Goal: Task Accomplishment & Management: Use online tool/utility

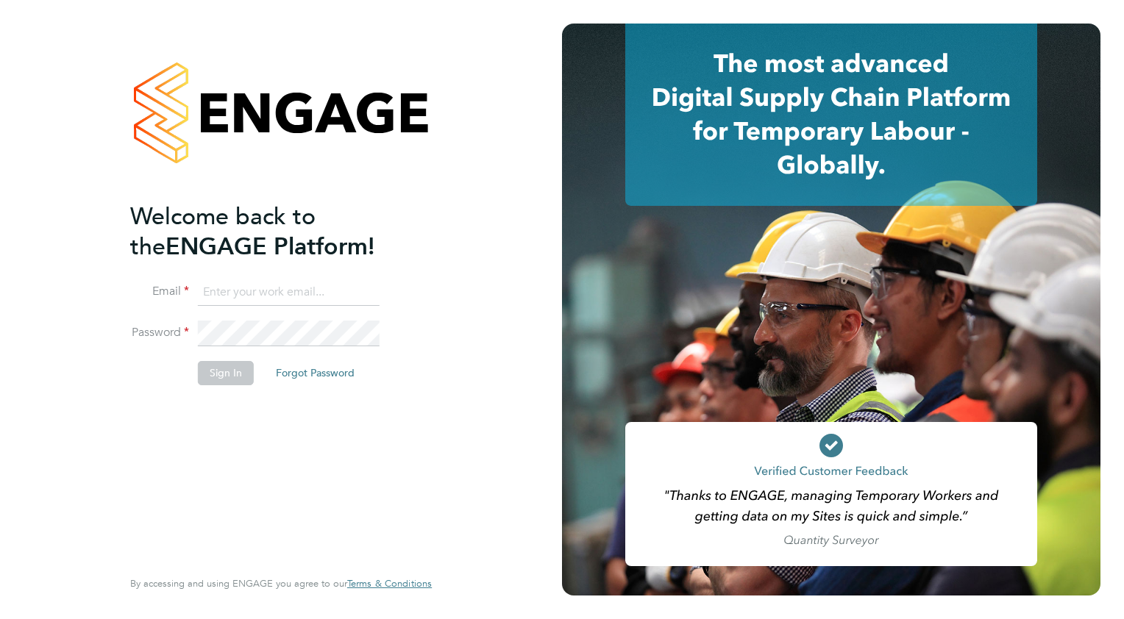
type input "colin.earp@ganymedesolutions.co.uk"
click at [224, 364] on button "Sign In" at bounding box center [226, 373] width 56 height 24
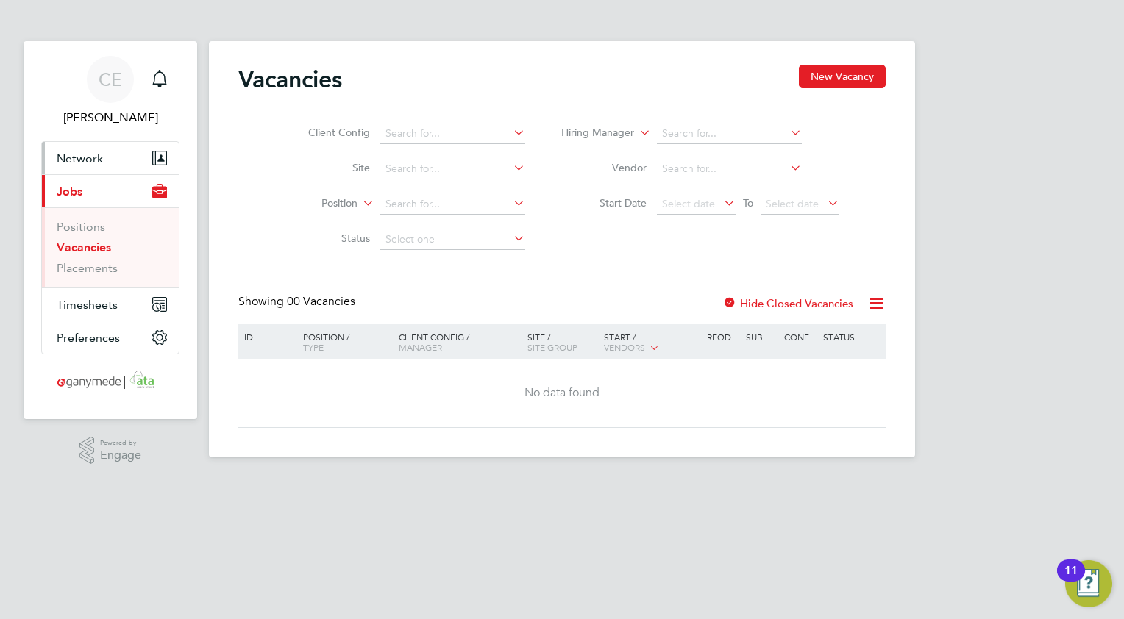
click at [81, 160] on span "Network" at bounding box center [80, 159] width 46 height 14
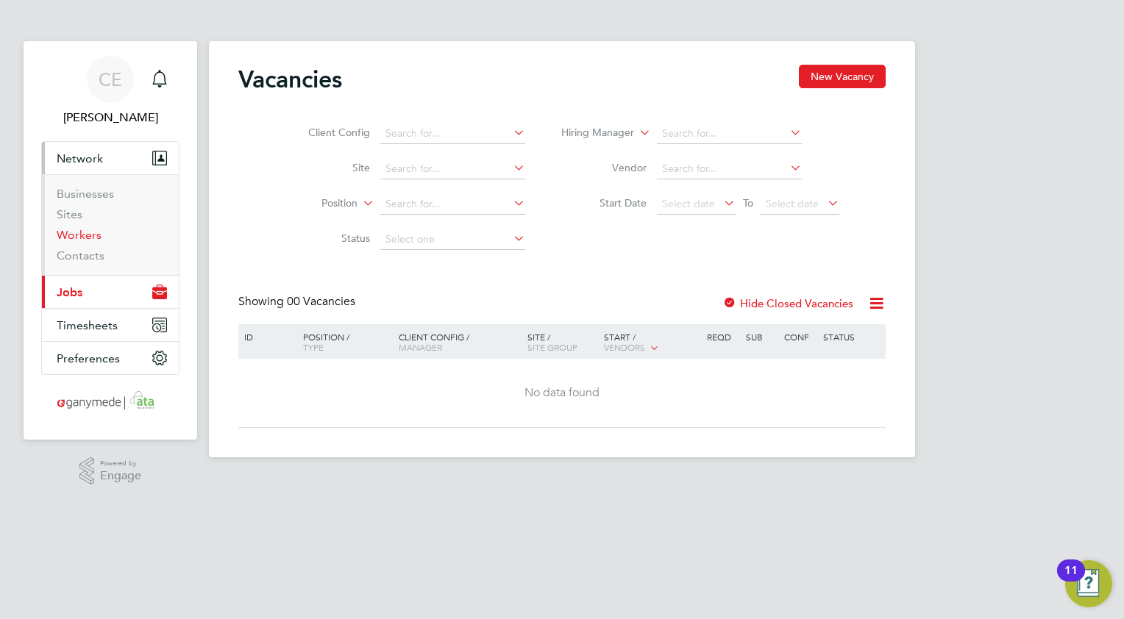
click at [75, 232] on link "Workers" at bounding box center [79, 235] width 45 height 14
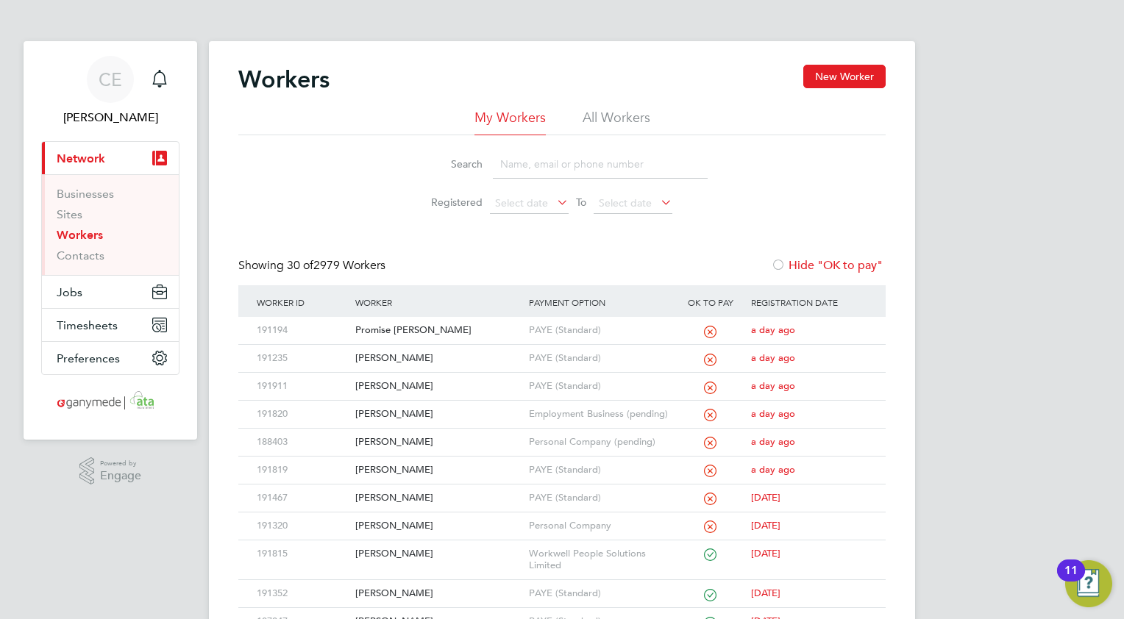
click at [512, 164] on input at bounding box center [600, 164] width 215 height 29
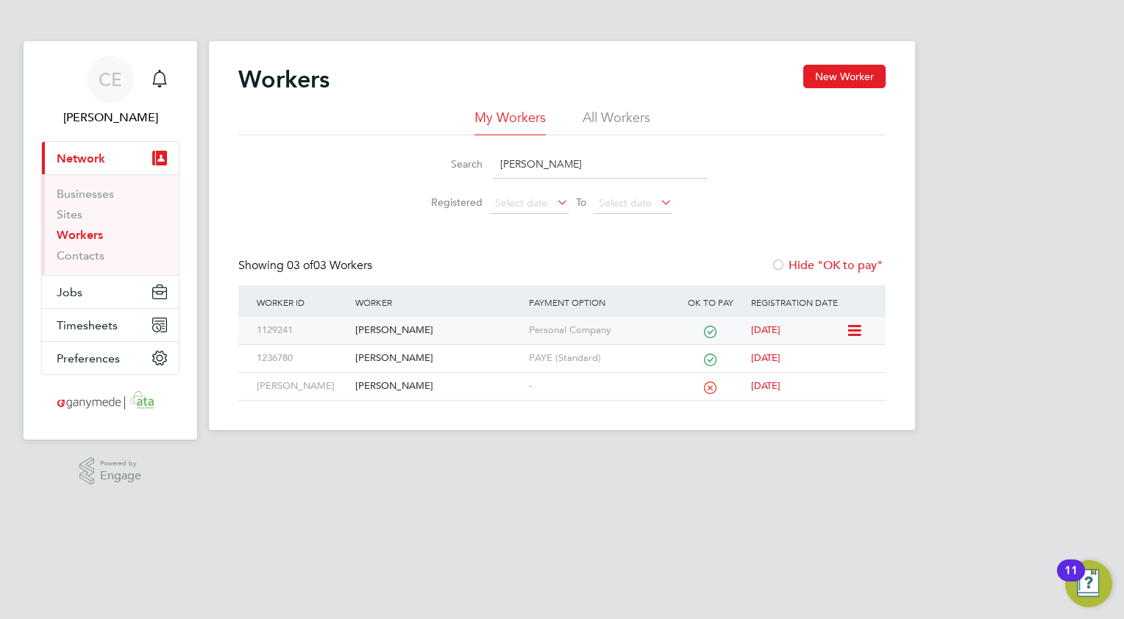
type input "denis"
click at [405, 333] on div "[PERSON_NAME]" at bounding box center [438, 330] width 173 height 27
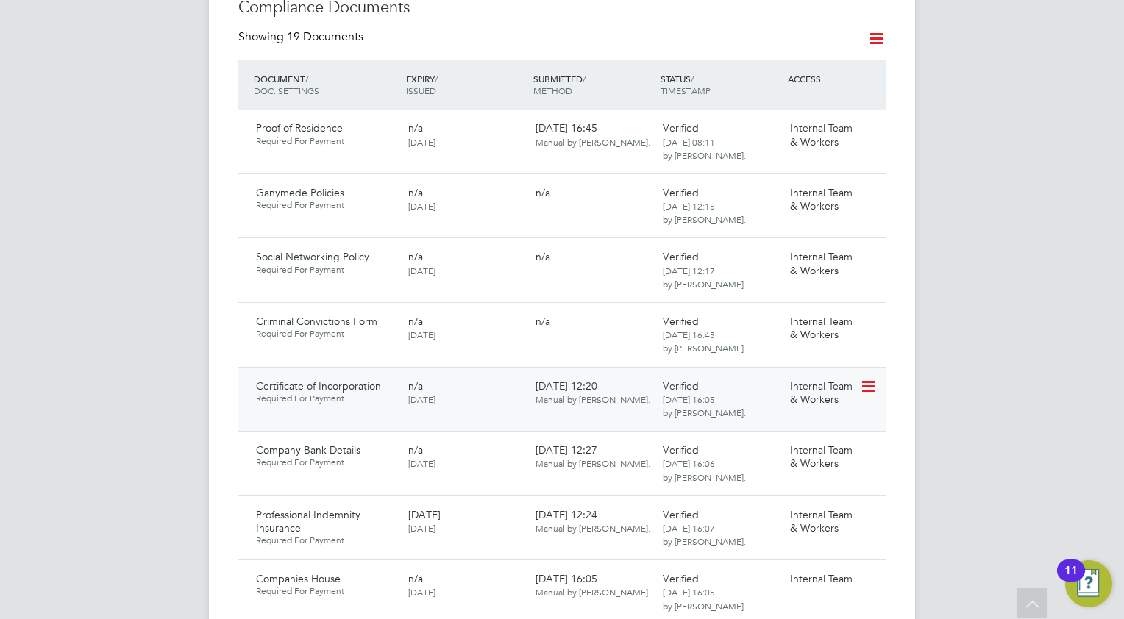
scroll to position [1030, 0]
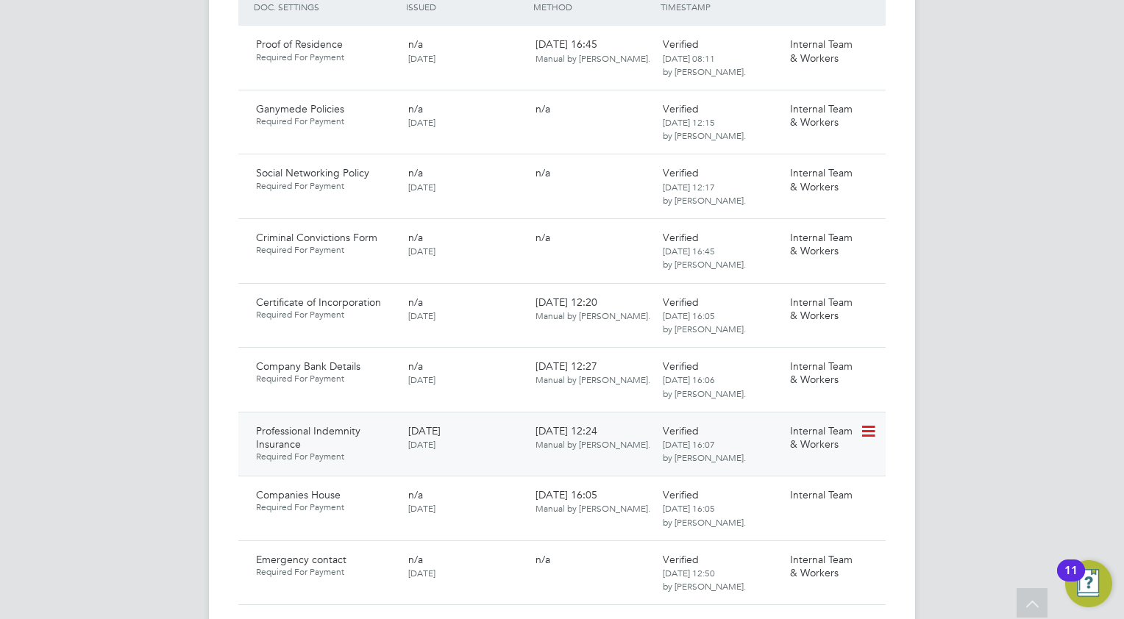
click at [871, 423] on icon at bounding box center [867, 432] width 15 height 18
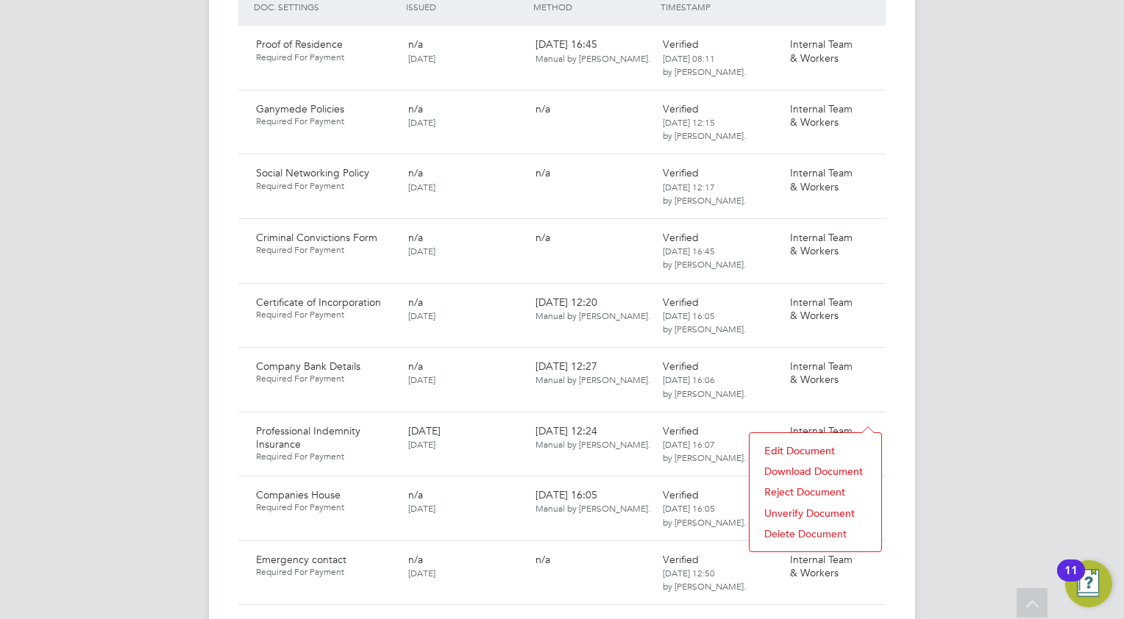
click at [805, 472] on li "Download Document" at bounding box center [815, 471] width 117 height 21
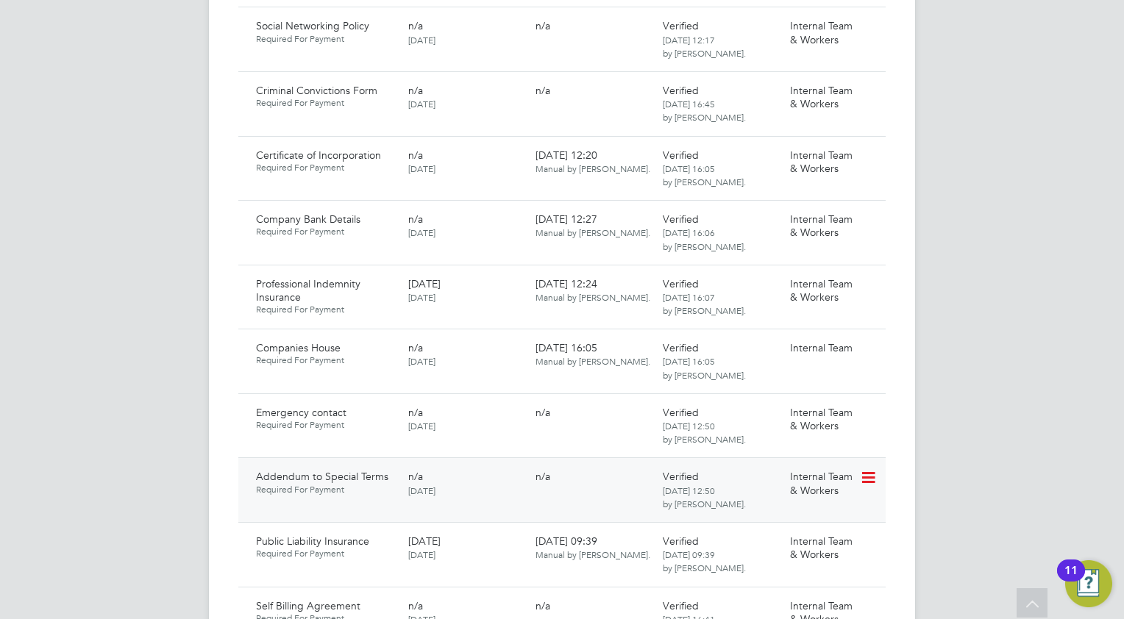
scroll to position [1250, 0]
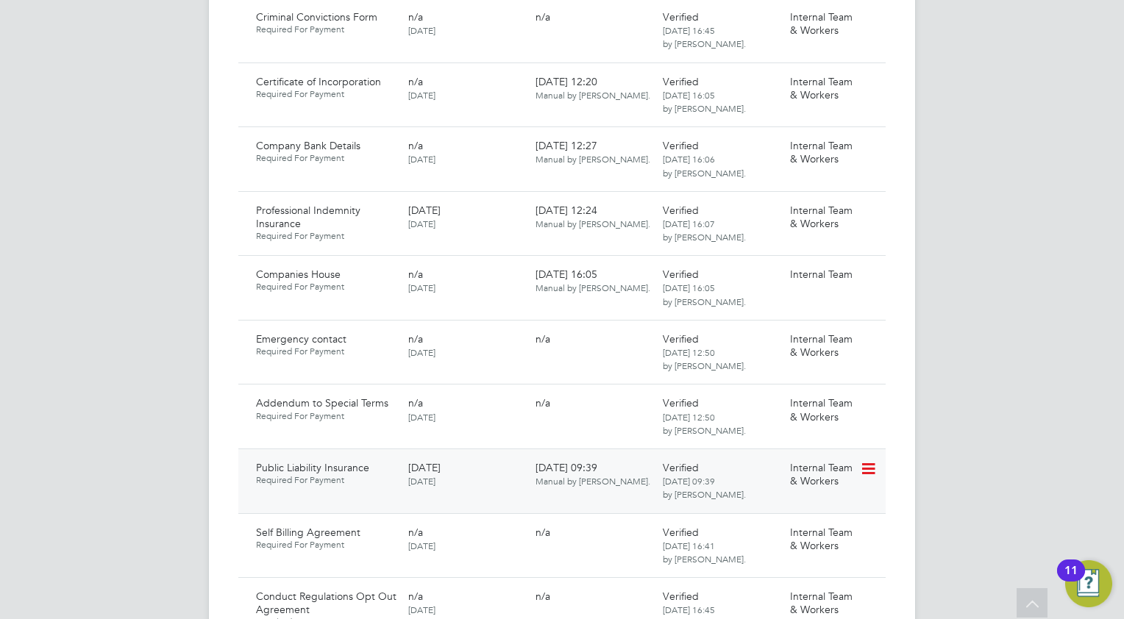
click at [871, 460] on icon at bounding box center [867, 469] width 15 height 18
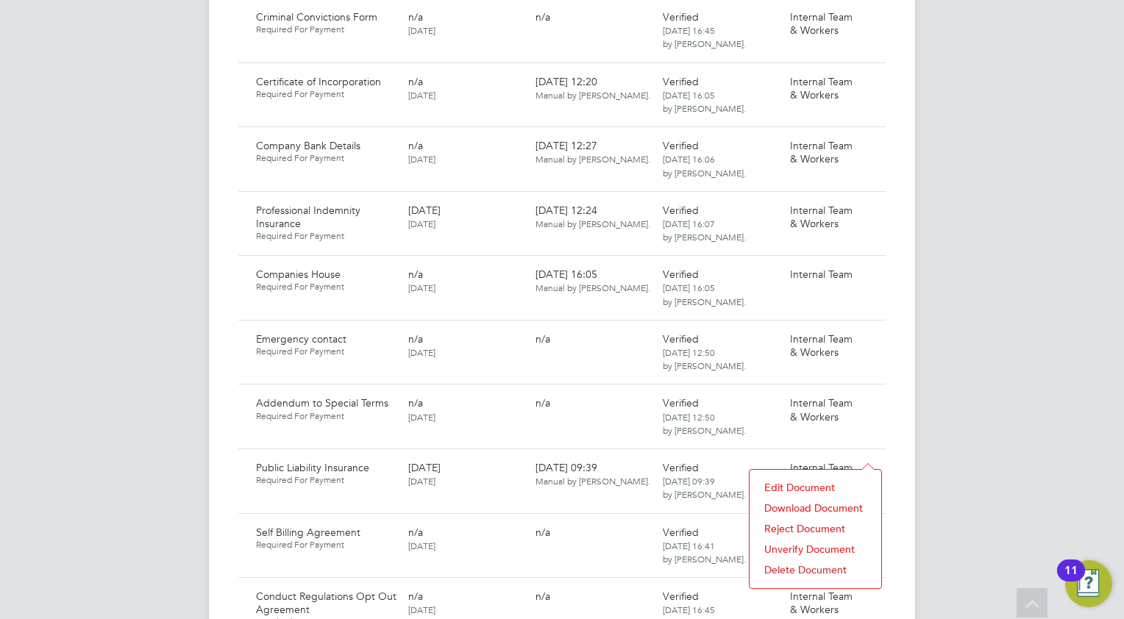
click at [786, 507] on li "Download Document" at bounding box center [815, 508] width 117 height 21
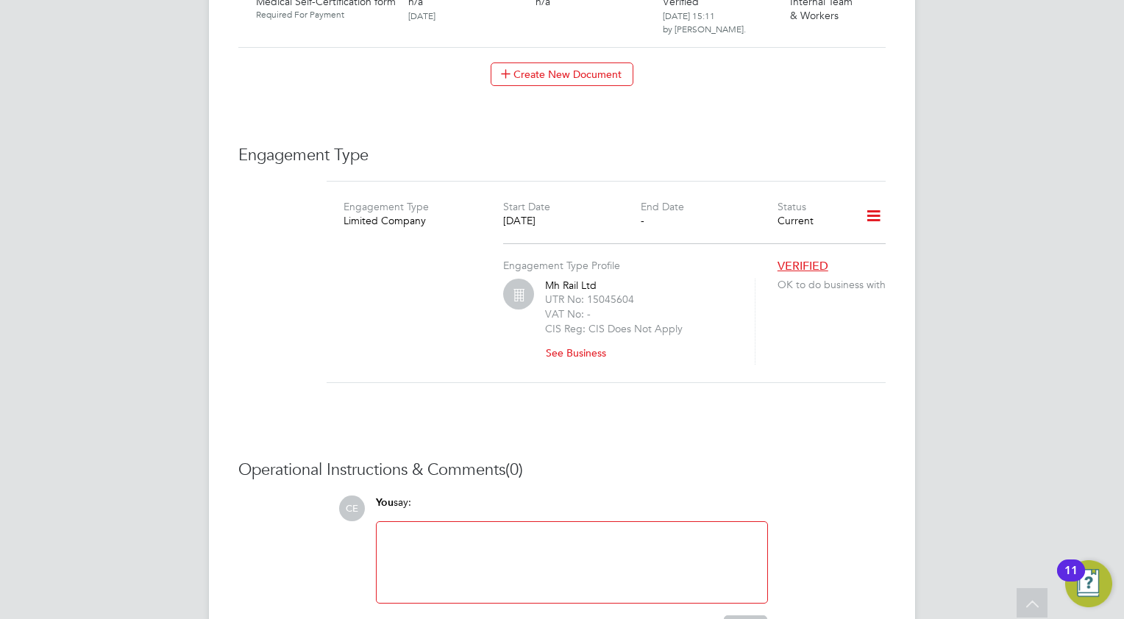
scroll to position [2333, 0]
